Goal: Navigation & Orientation: Find specific page/section

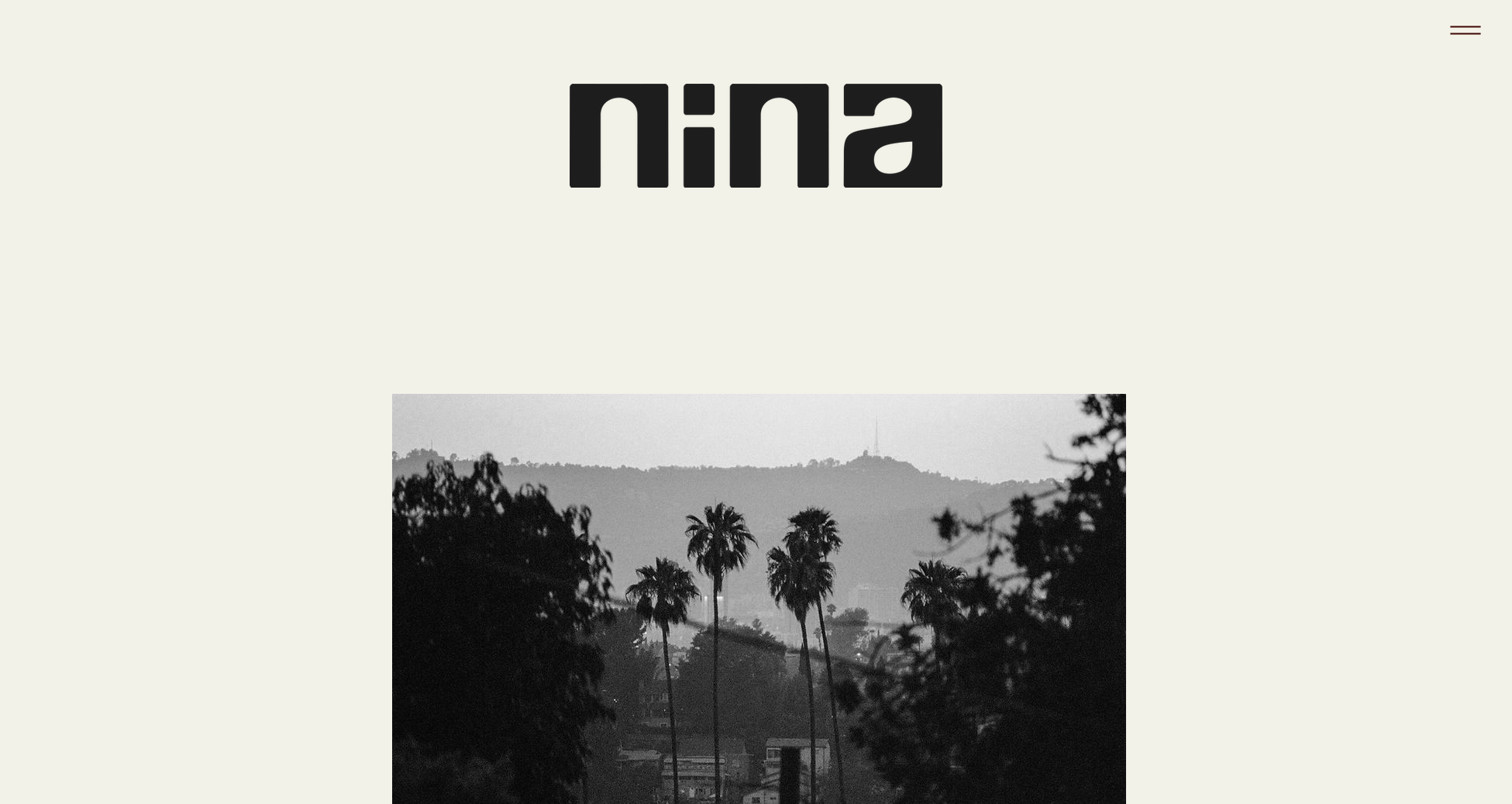
click at [1475, 34] on icon "Menu" at bounding box center [1466, 29] width 54 height 54
click at [1465, 33] on icon "Menu" at bounding box center [1466, 34] width 30 height 2
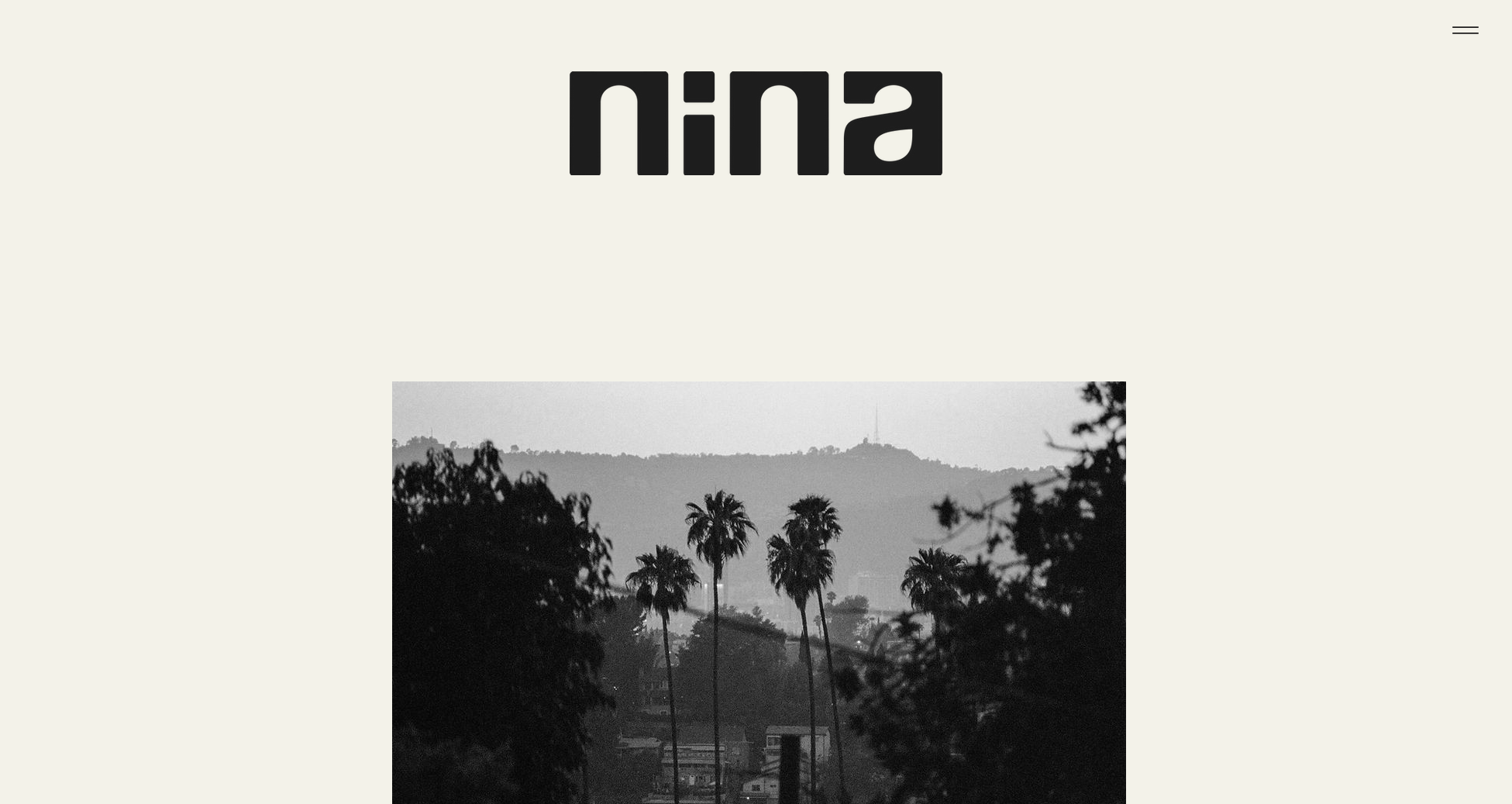
scroll to position [833, 0]
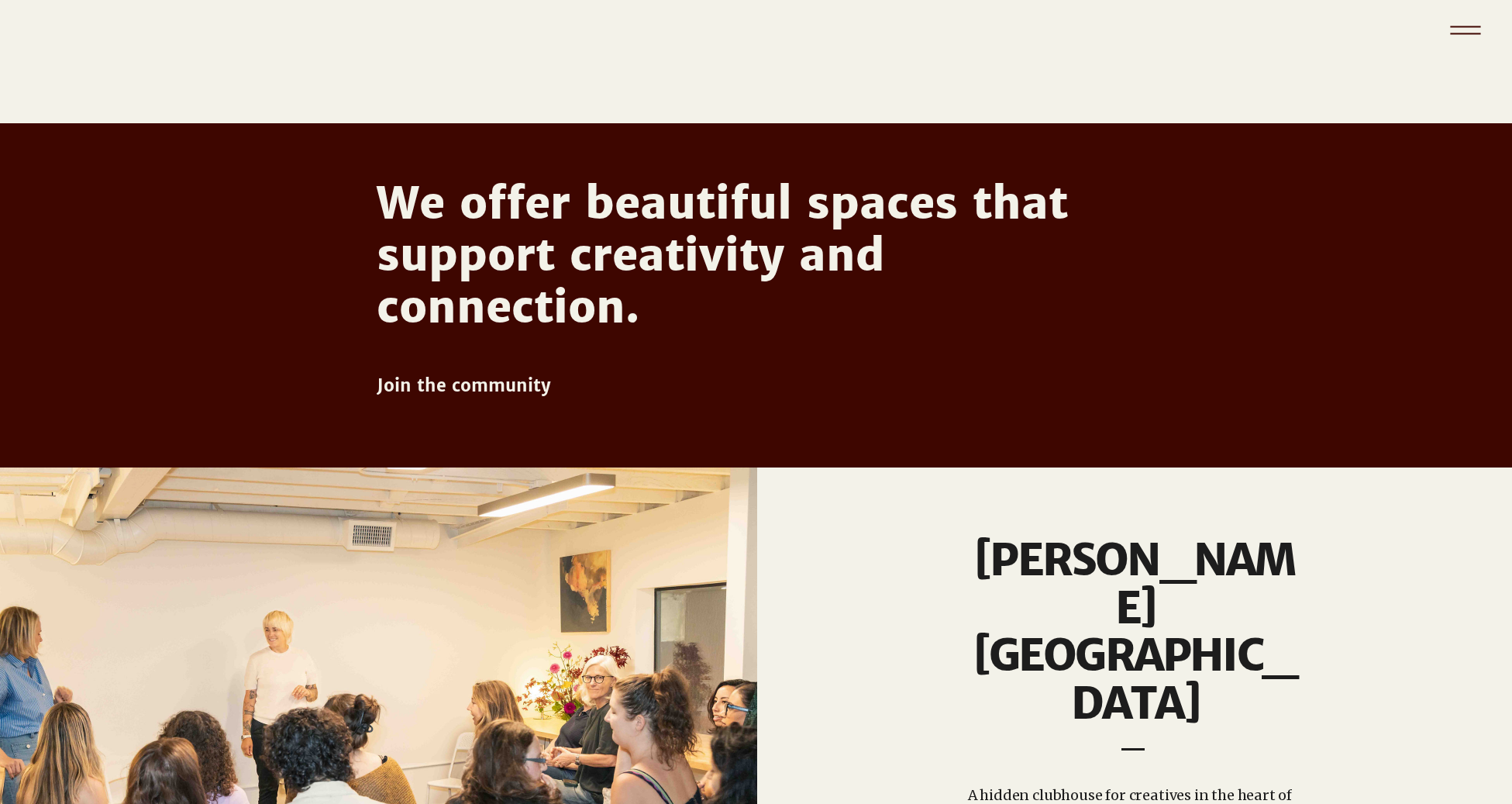
click at [1468, 21] on icon "Menu" at bounding box center [1466, 29] width 54 height 54
click at [1465, 31] on icon "Menu" at bounding box center [1466, 29] width 54 height 54
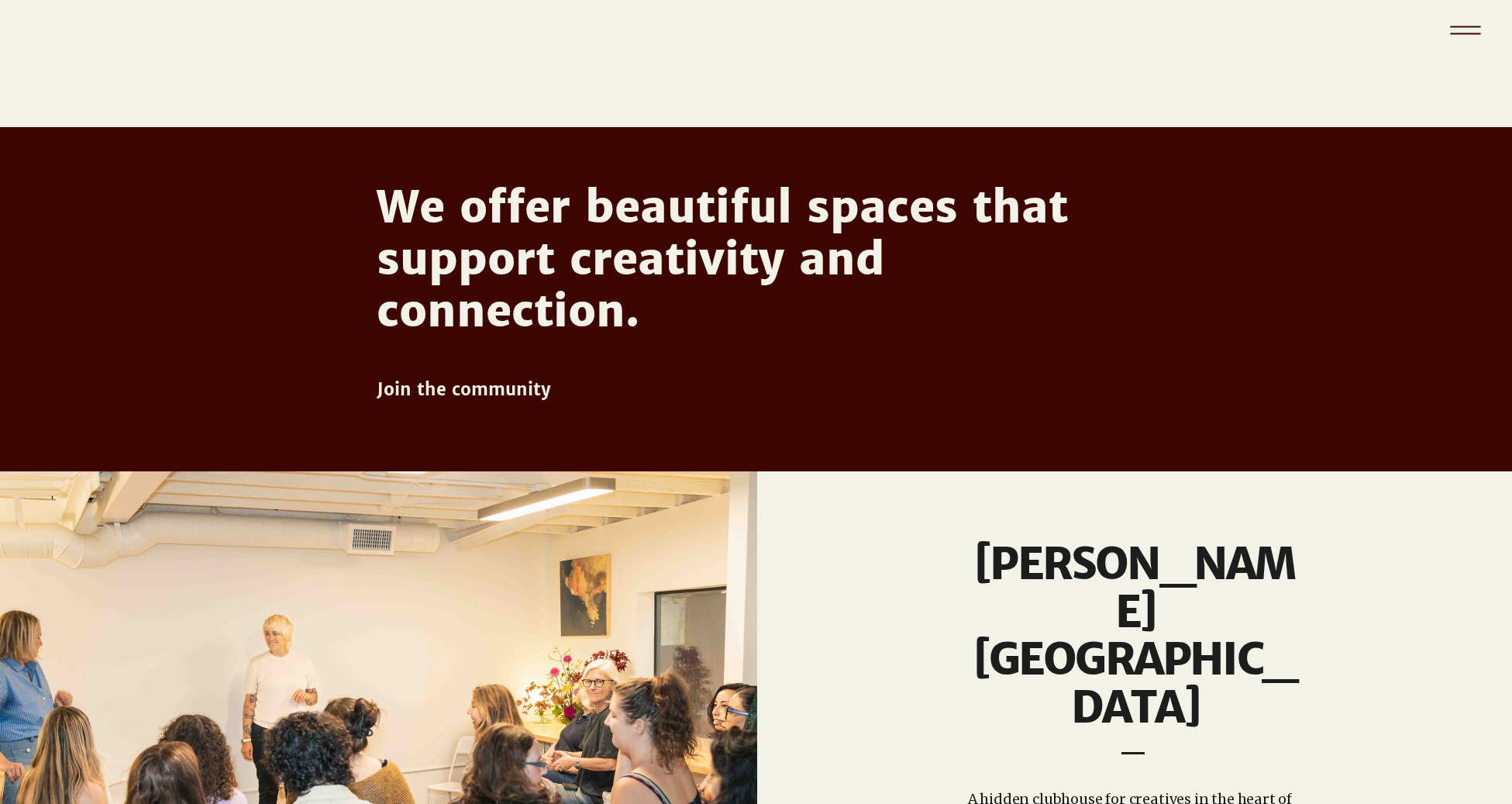
click at [1465, 31] on icon "Menu" at bounding box center [1466, 29] width 54 height 54
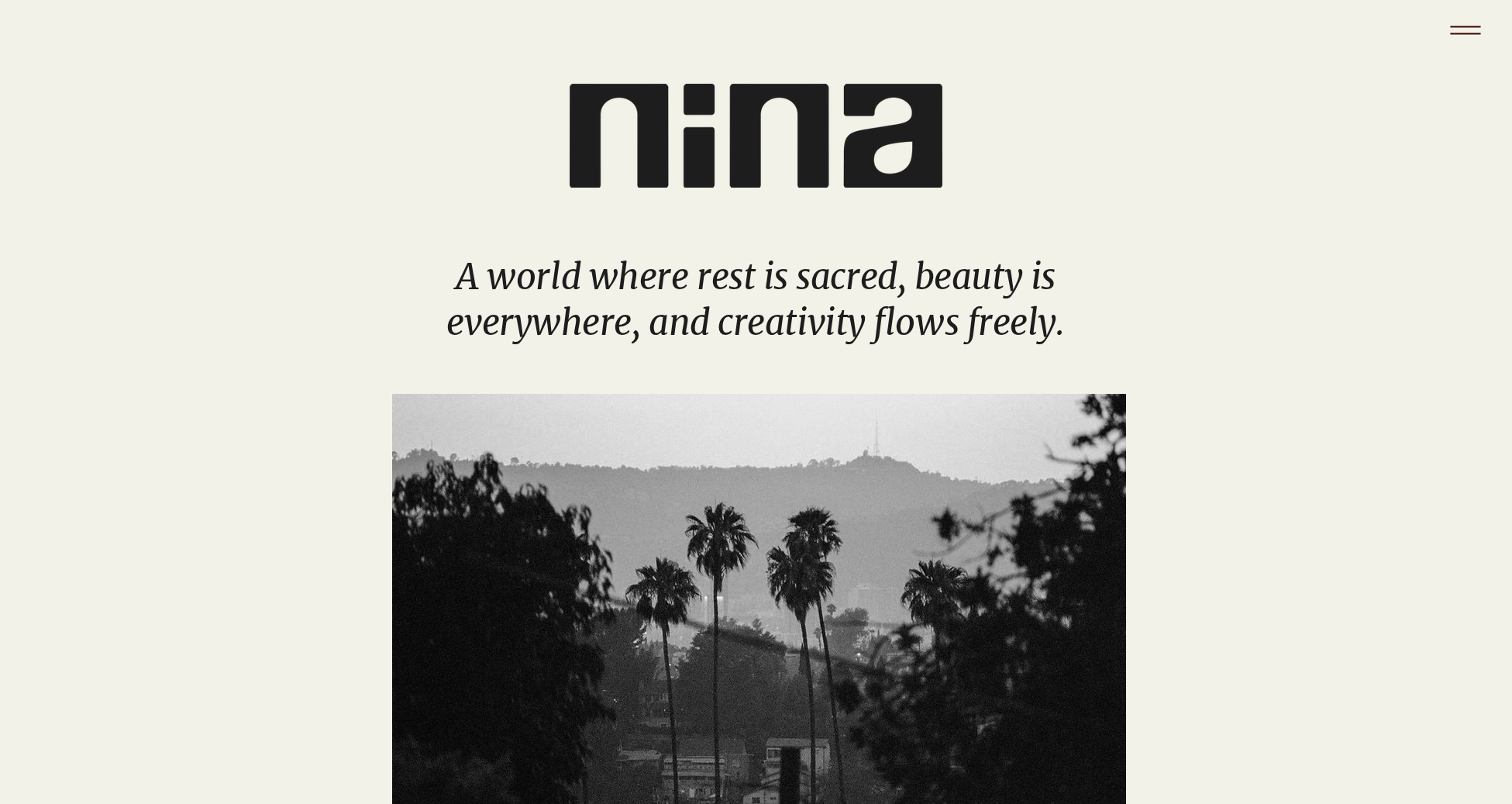
click at [1471, 29] on icon "Menu" at bounding box center [1466, 29] width 54 height 54
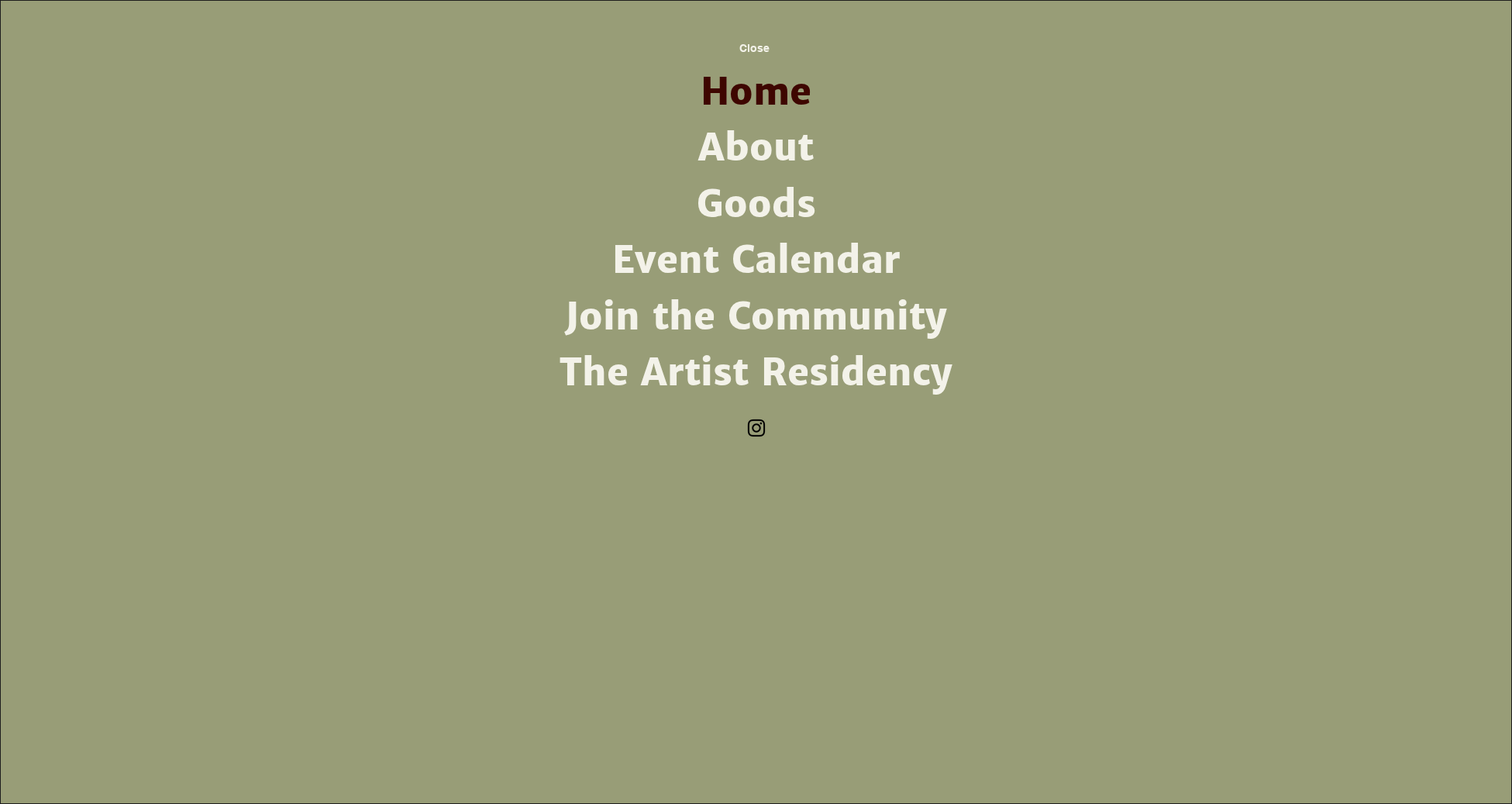
click at [734, 143] on link "About" at bounding box center [756, 148] width 405 height 56
